Goal: Book appointment/travel/reservation

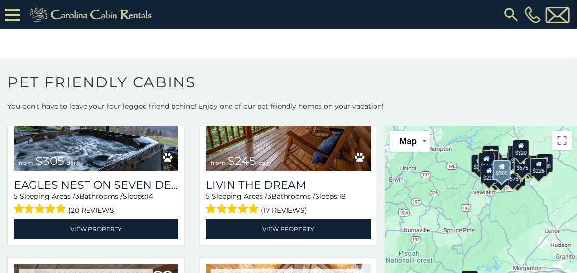
scroll to position [2674, 0]
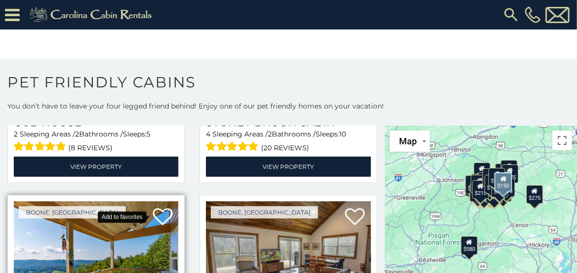
scroll to position [6291, 0]
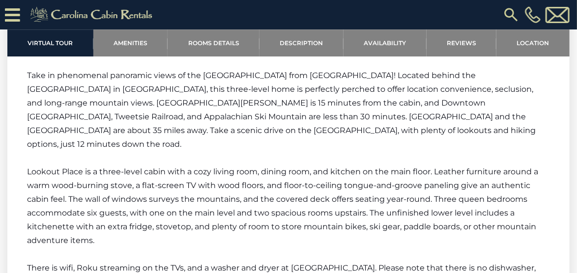
scroll to position [1180, 0]
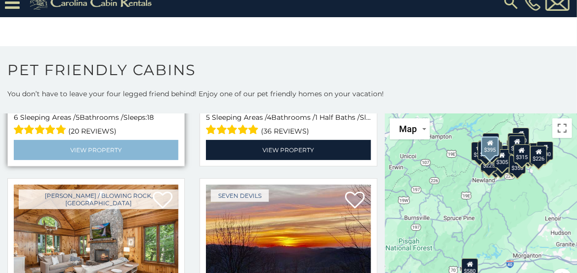
scroll to position [550, 0]
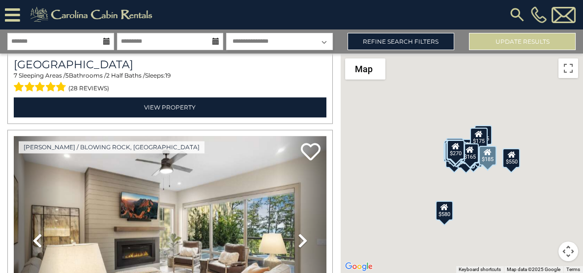
scroll to position [2949, 0]
